Goal: Task Accomplishment & Management: Use online tool/utility

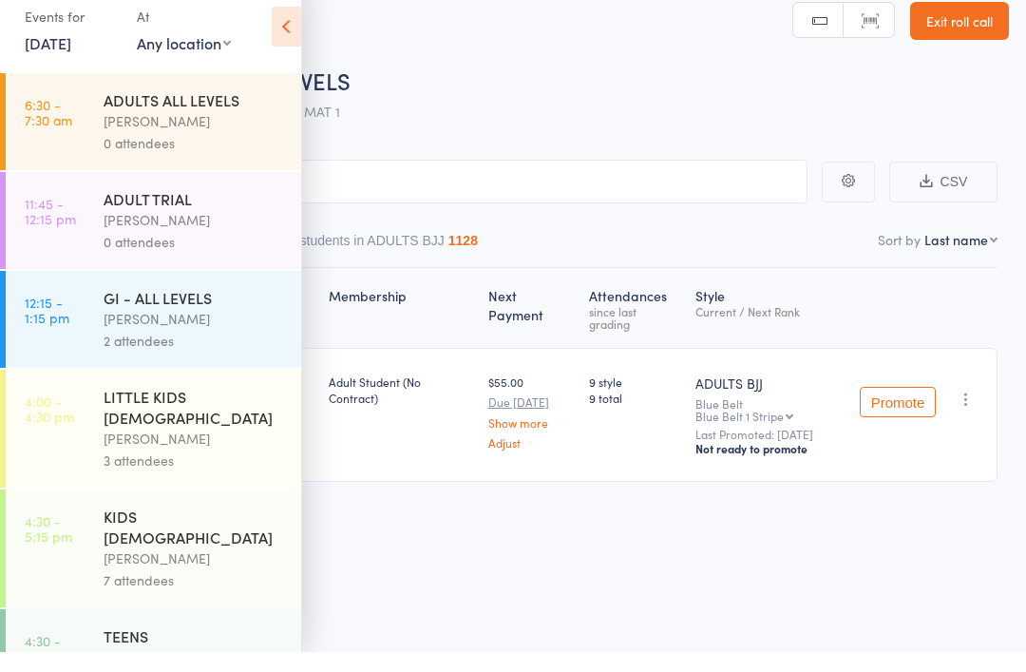
click at [294, 27] on icon at bounding box center [286, 47] width 29 height 40
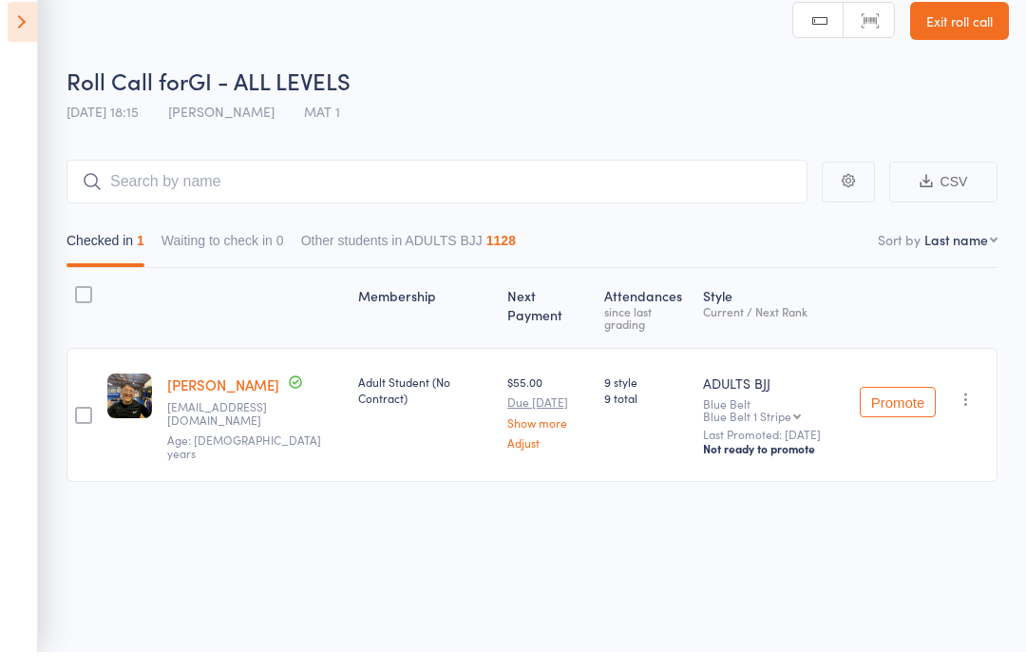
scroll to position [13, 0]
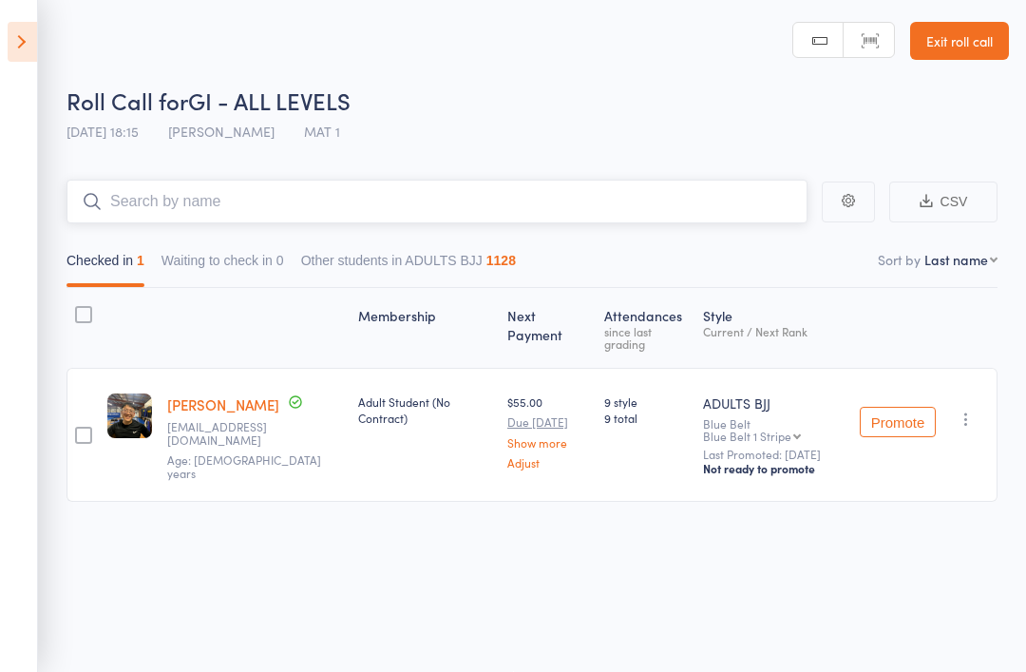
click at [395, 193] on input "search" at bounding box center [436, 202] width 741 height 44
type input "Lea"
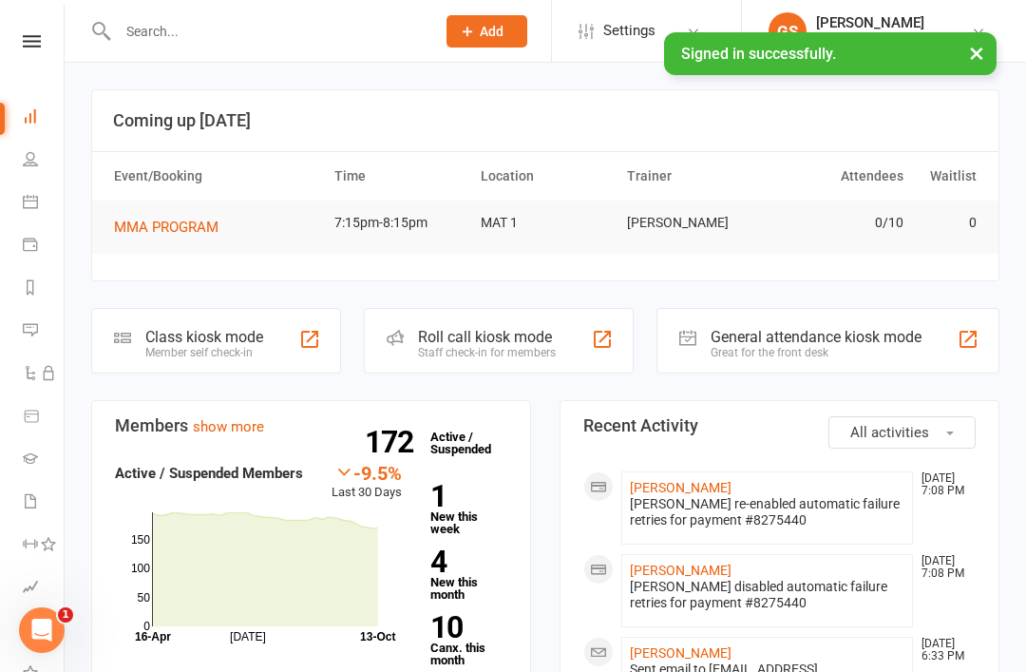
click at [495, 338] on div "Roll call kiosk mode" at bounding box center [487, 337] width 138 height 18
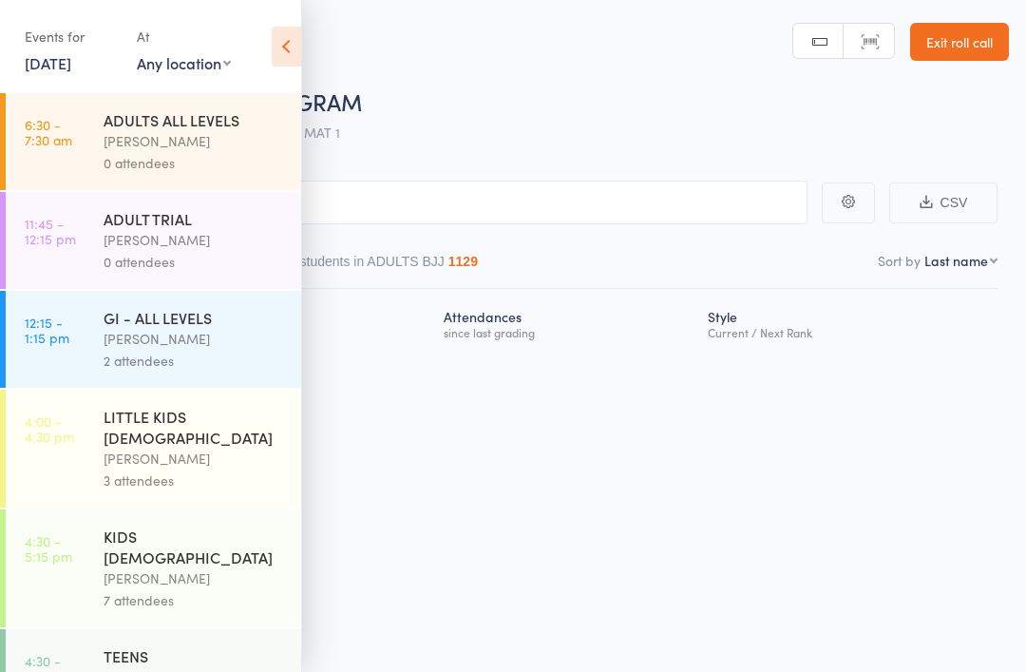
click at [298, 56] on icon at bounding box center [286, 47] width 29 height 40
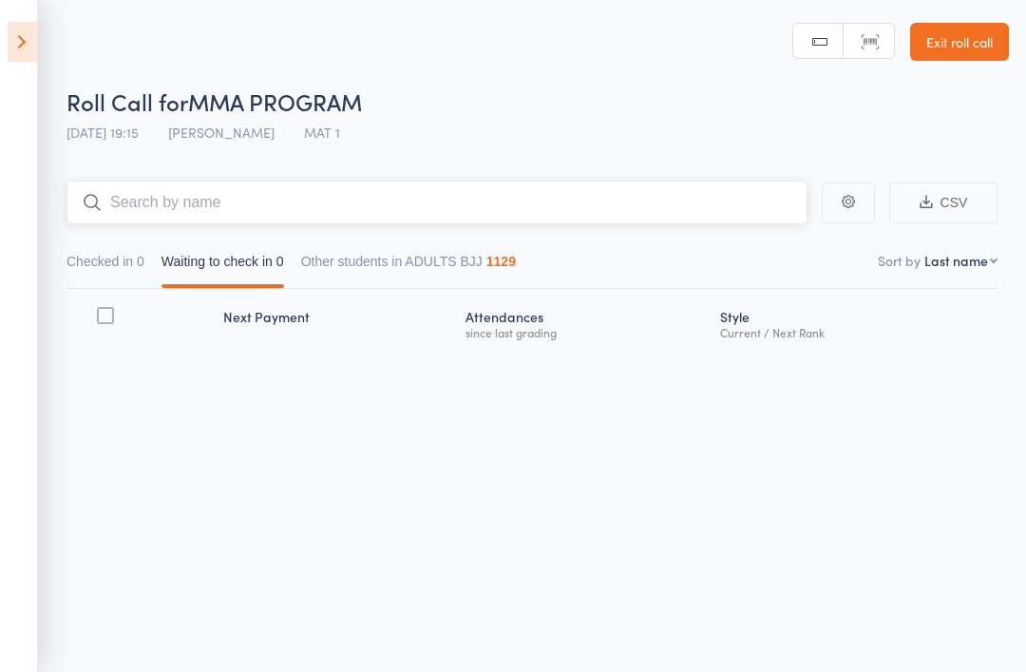
click at [546, 204] on input "search" at bounding box center [436, 202] width 741 height 44
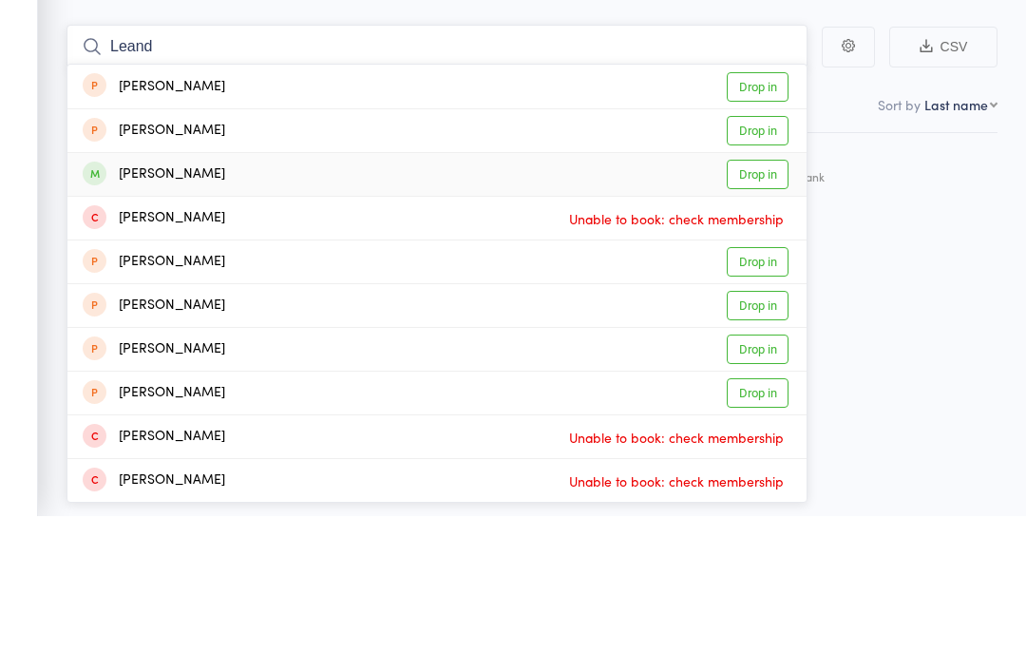
type input "Leand"
click at [216, 319] on div "leandro pinheiro" at bounding box center [154, 330] width 142 height 22
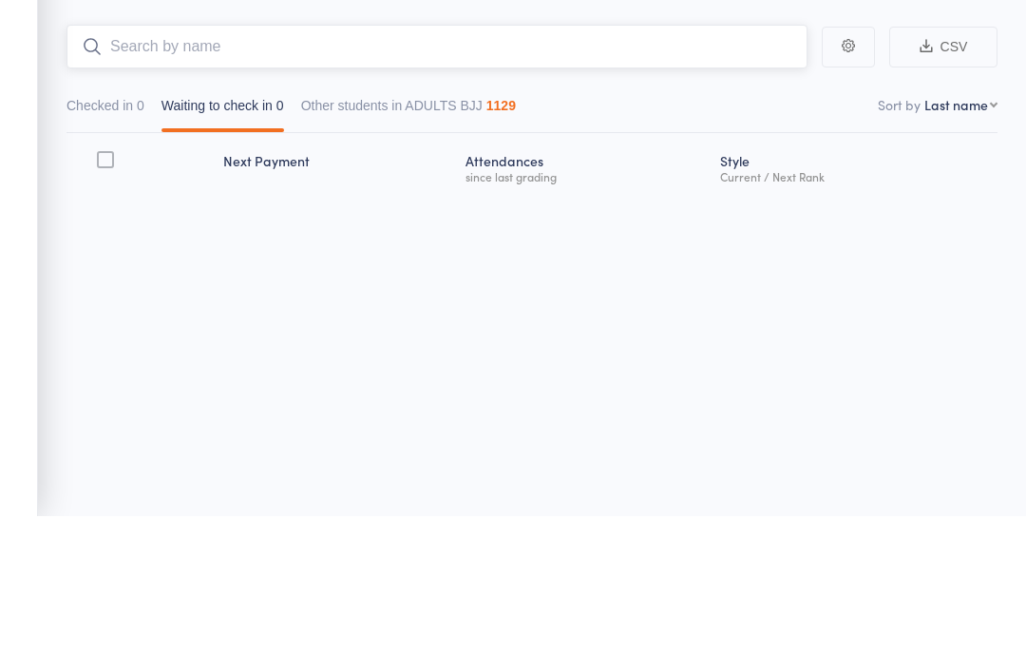
scroll to position [13, 0]
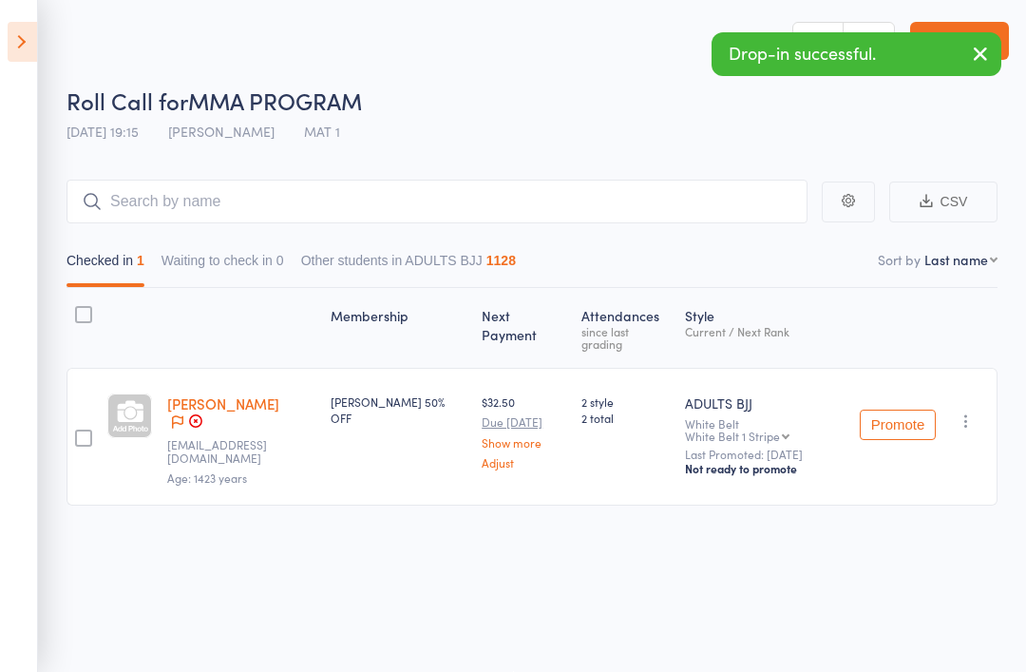
click at [92, 429] on div at bounding box center [83, 437] width 17 height 17
click at [79, 432] on input "checkbox" at bounding box center [79, 432] width 0 height 0
